Goal: Navigation & Orientation: Find specific page/section

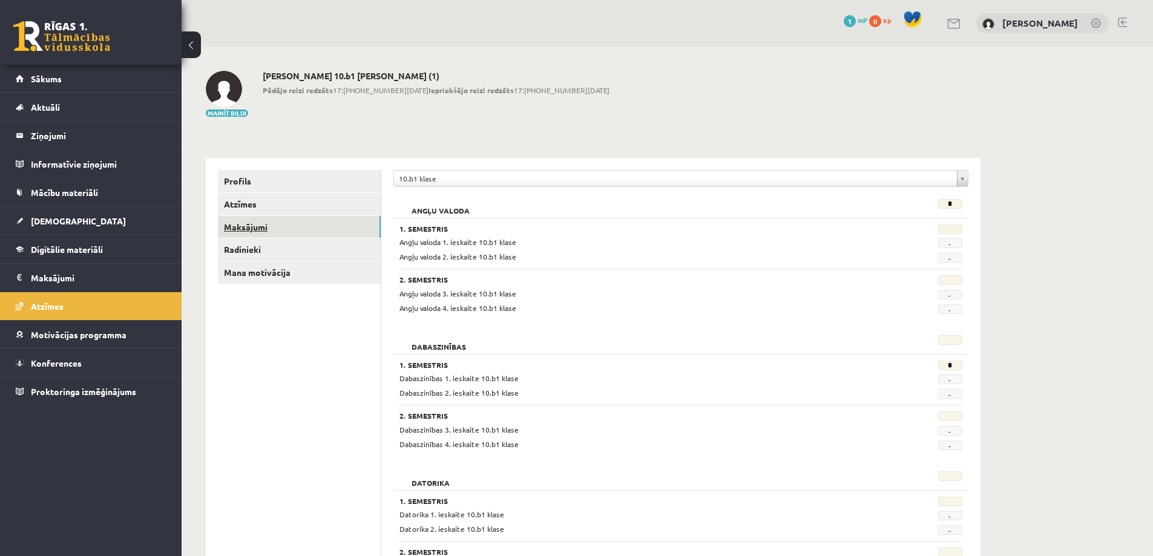
click at [247, 223] on link "Maksājumi" at bounding box center [299, 227] width 163 height 22
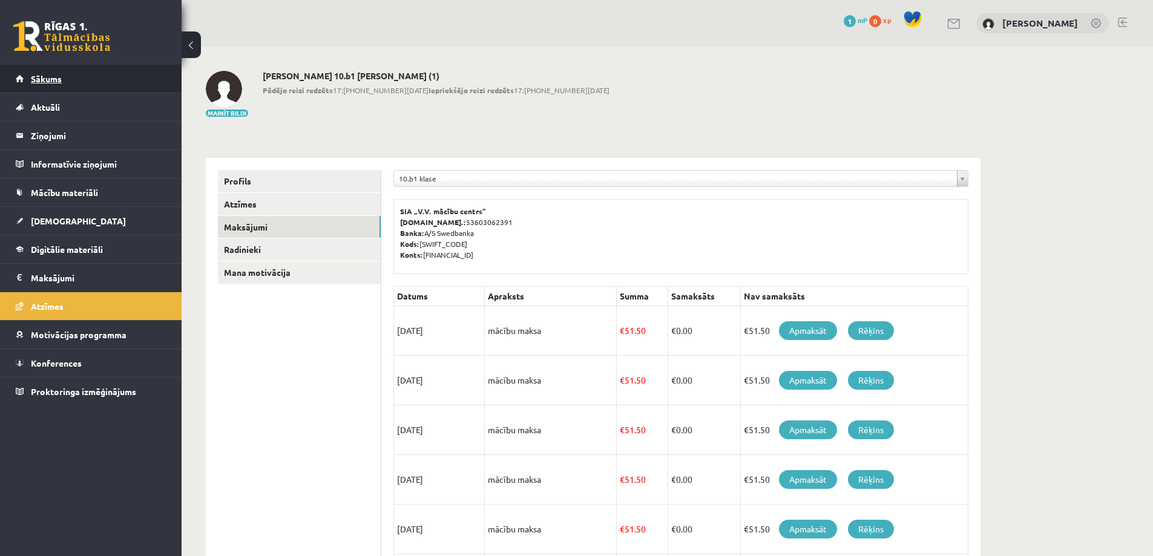
click at [67, 80] on link "Sākums" at bounding box center [91, 79] width 151 height 28
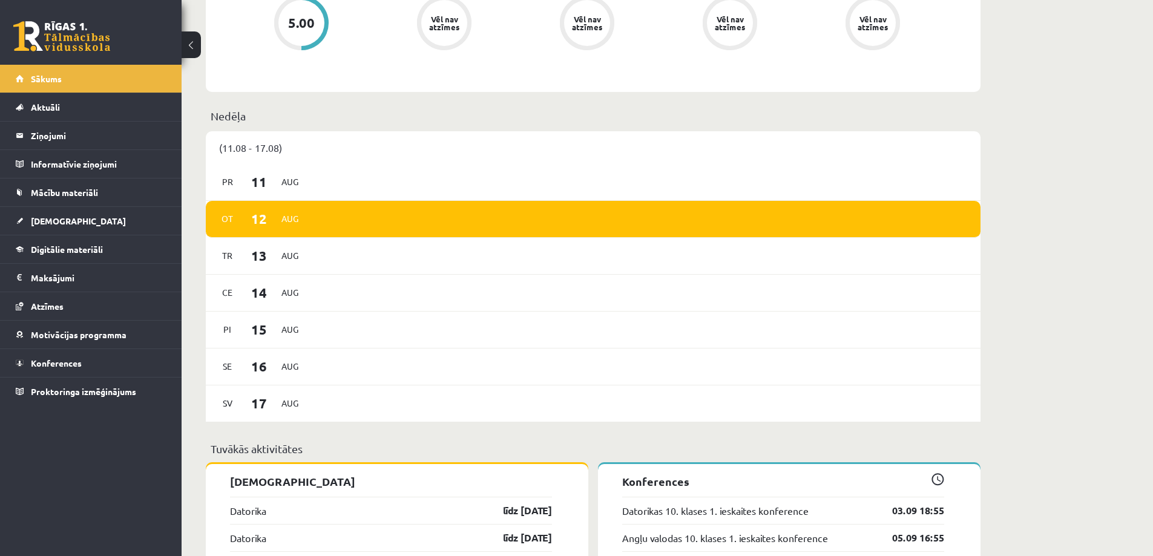
scroll to position [516, 0]
